Goal: Transaction & Acquisition: Book appointment/travel/reservation

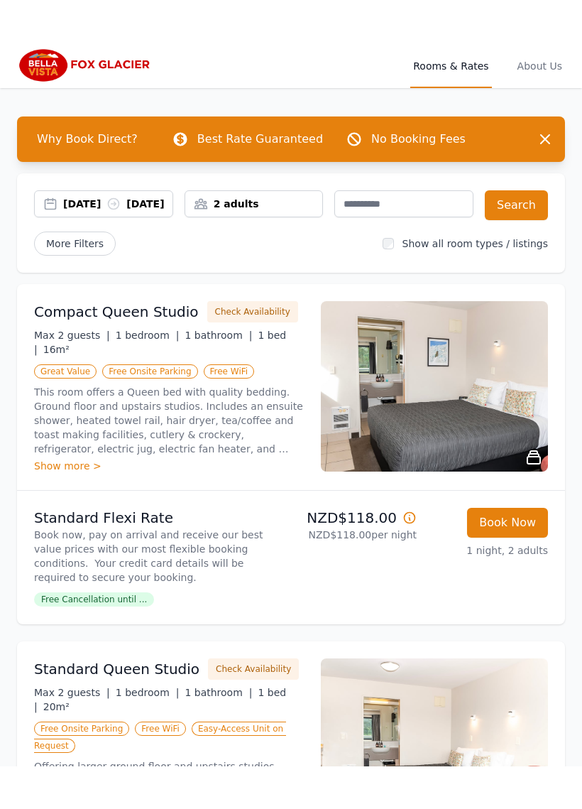
scroll to position [6, 0]
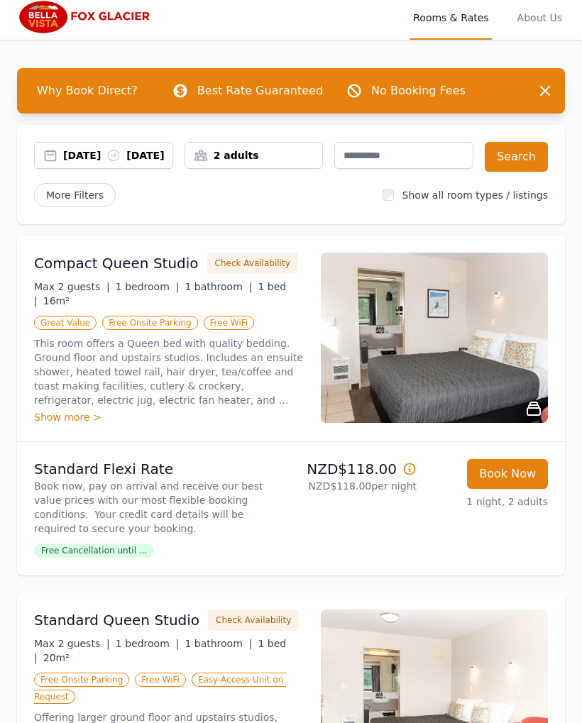
click at [557, 544] on li "Standard Flexi Rate Book now, pay on arrival and receive our best value prices …" at bounding box center [291, 508] width 548 height 133
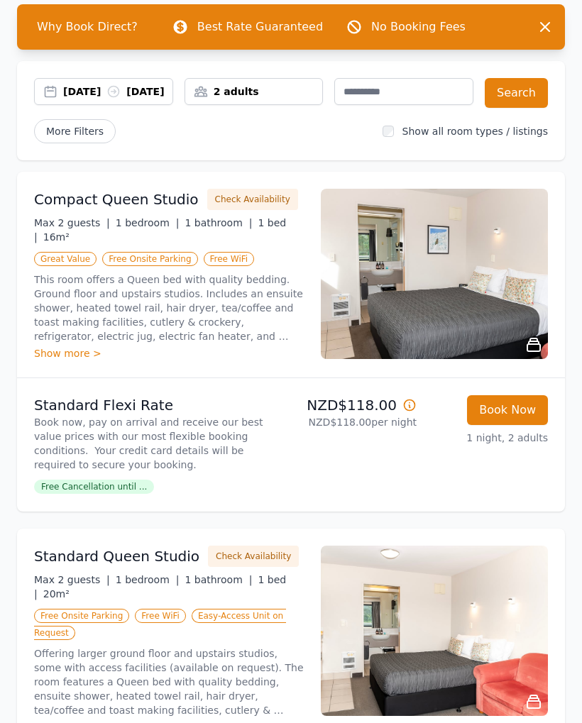
scroll to position [68, 0]
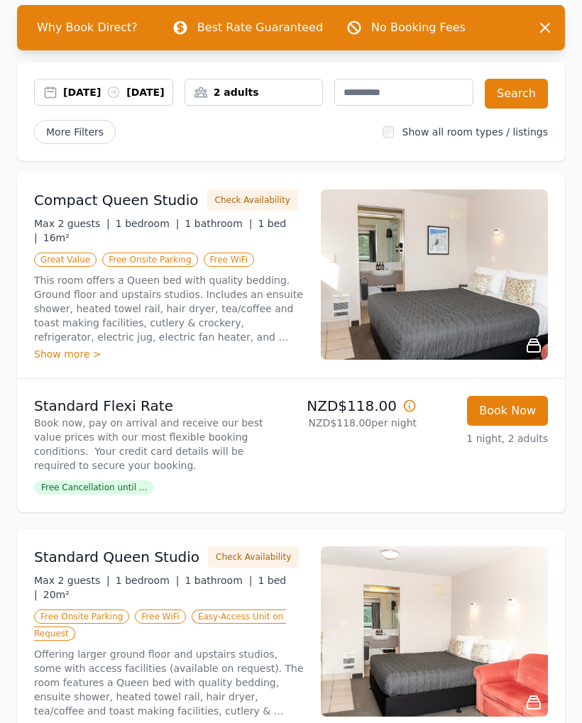
click at [73, 348] on div "Show more >" at bounding box center [169, 355] width 270 height 14
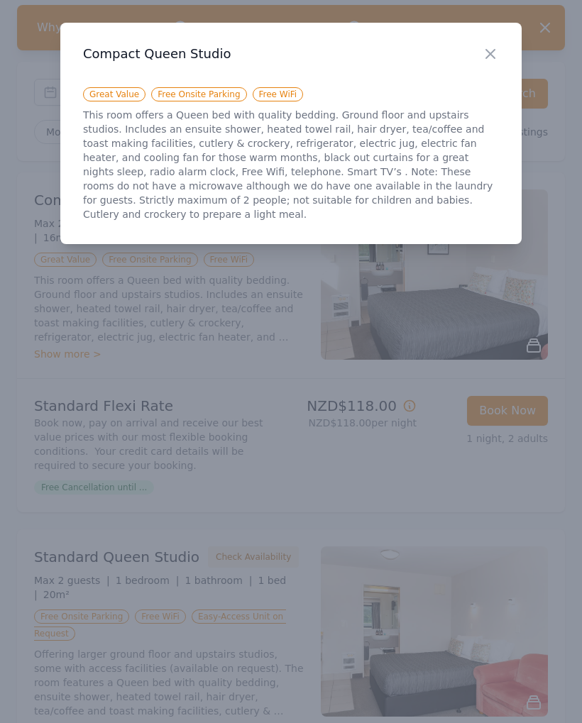
click at [484, 53] on icon "button" at bounding box center [490, 53] width 17 height 17
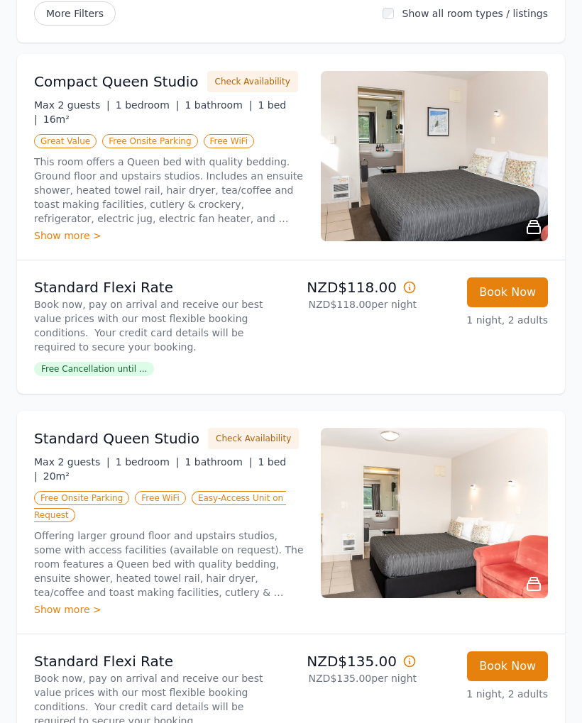
scroll to position [0, 0]
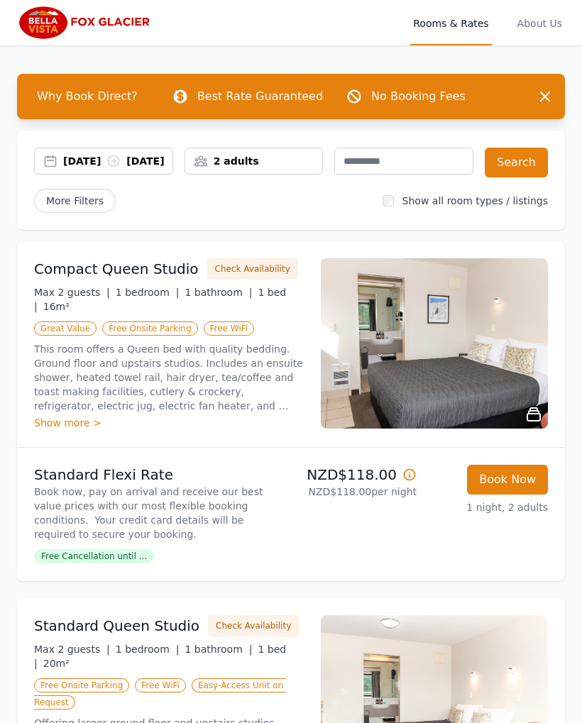
click at [556, 22] on span "About Us" at bounding box center [540, 22] width 50 height 45
